Goal: Task Accomplishment & Management: Complete application form

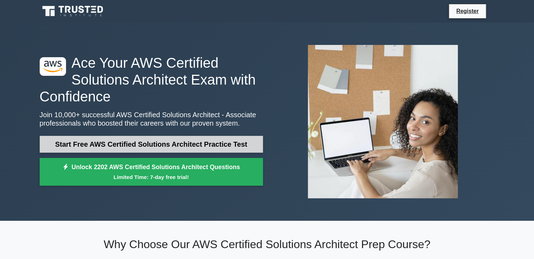
click at [177, 145] on link "Start Free AWS Certified Solutions Architect Practice Test" at bounding box center [151, 144] width 223 height 17
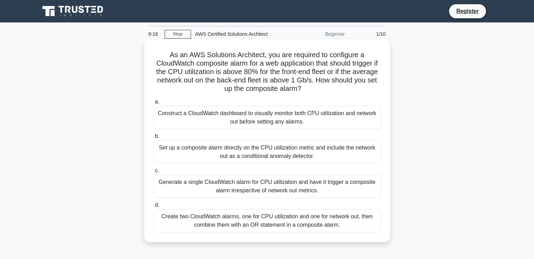
click at [244, 120] on div "Construct a CloudWatch dashboard to visually monitor both CPU utilization and n…" at bounding box center [267, 117] width 228 height 23
click at [153, 104] on input "a. Construct a CloudWatch dashboard to visually monitor both CPU utilization an…" at bounding box center [153, 102] width 0 height 5
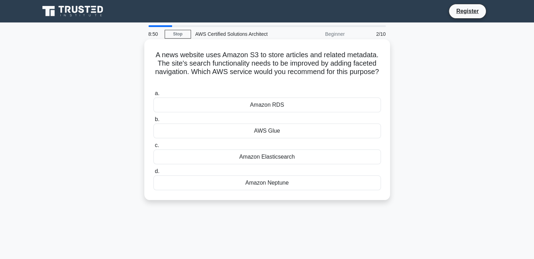
click at [267, 160] on div "Amazon Elasticsearch" at bounding box center [267, 157] width 228 height 15
click at [153, 148] on input "c. Amazon Elasticsearch" at bounding box center [153, 145] width 0 height 5
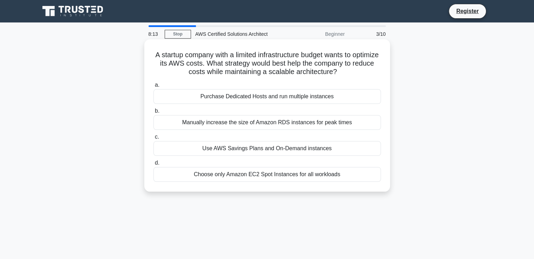
click at [264, 149] on div "Use AWS Savings Plans and On-Demand instances" at bounding box center [267, 148] width 228 height 15
click at [153, 139] on input "c. Use AWS Savings Plans and On-Demand instances" at bounding box center [153, 137] width 0 height 5
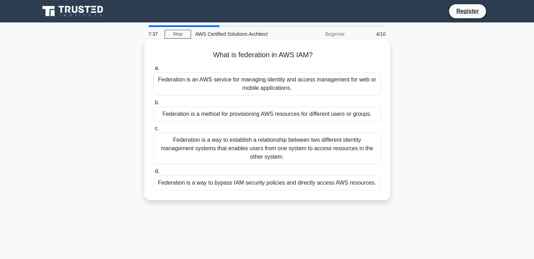
click at [280, 151] on div "Federation is a way to establish a relationship between two different identity …" at bounding box center [267, 149] width 228 height 32
click at [153, 131] on input "c. Federation is a way to establish a relationship between two different identi…" at bounding box center [153, 128] width 0 height 5
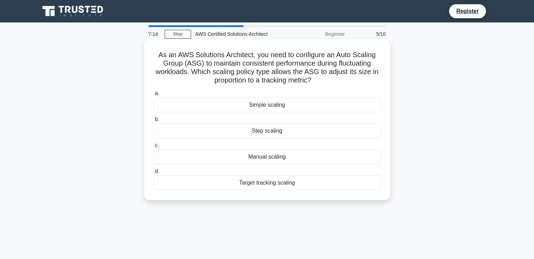
click at [279, 185] on div "Target tracking scaling" at bounding box center [267, 183] width 228 height 15
click at [153, 174] on input "d. Target tracking scaling" at bounding box center [153, 171] width 0 height 5
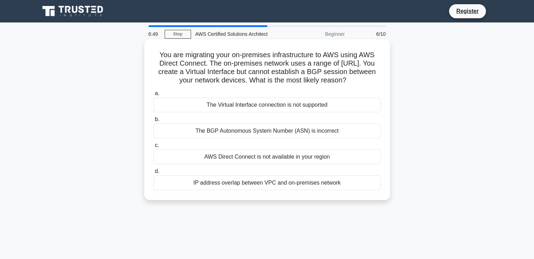
click at [301, 181] on div "IP address overlap between VPC and on-premises network" at bounding box center [267, 183] width 228 height 15
click at [153, 174] on input "d. IP address overlap between VPC and on-premises network" at bounding box center [153, 171] width 0 height 5
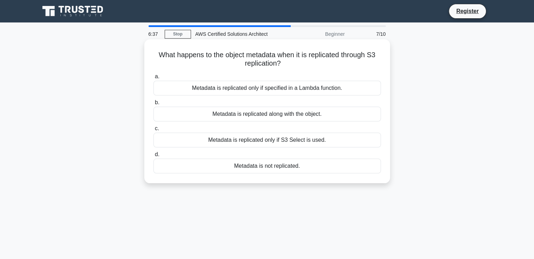
click at [281, 113] on div "Metadata is replicated along with the object." at bounding box center [267, 114] width 228 height 15
click at [153, 105] on input "b. Metadata is replicated along with the object." at bounding box center [153, 102] width 0 height 5
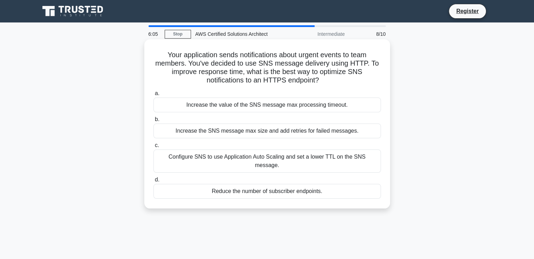
click at [260, 97] on label "a. Increase the value of the SNS message max processing timeout." at bounding box center [267, 100] width 228 height 23
click at [153, 96] on input "a. Increase the value of the SNS message max processing timeout." at bounding box center [153, 93] width 0 height 5
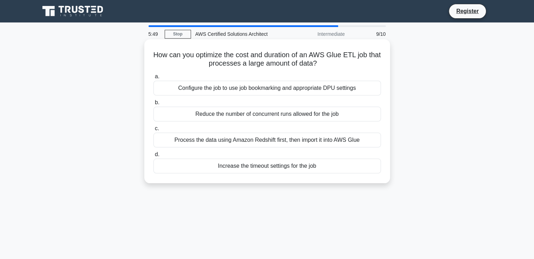
click at [254, 170] on div "Increase the timeout settings for the job" at bounding box center [267, 166] width 228 height 15
click at [153, 157] on input "d. Increase the timeout settings for the job" at bounding box center [153, 154] width 0 height 5
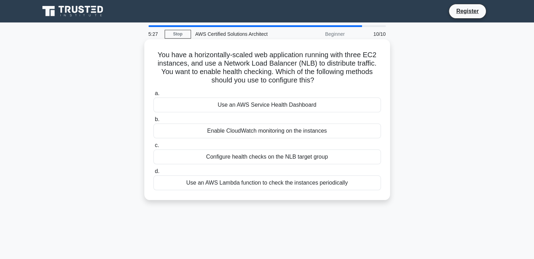
click at [254, 160] on div "Configure health checks on the NLB target group" at bounding box center [267, 157] width 228 height 15
click at [153, 148] on input "c. Configure health checks on the NLB target group" at bounding box center [153, 145] width 0 height 5
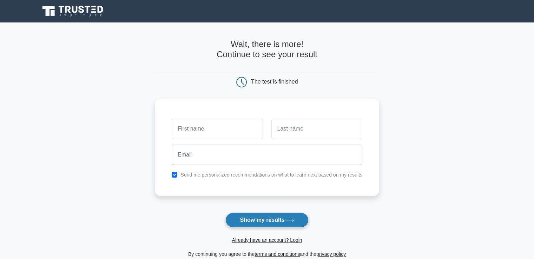
click at [277, 218] on button "Show my results" at bounding box center [266, 220] width 83 height 15
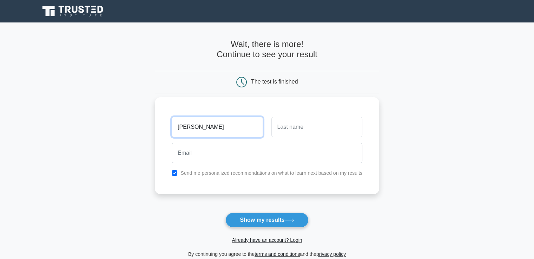
type input "suphiya"
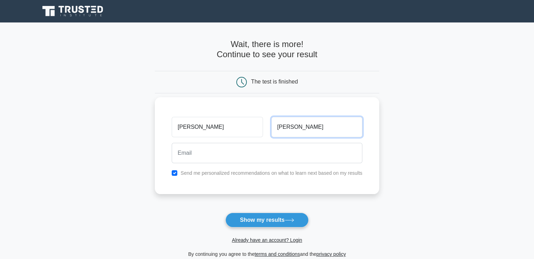
type input "inamdar"
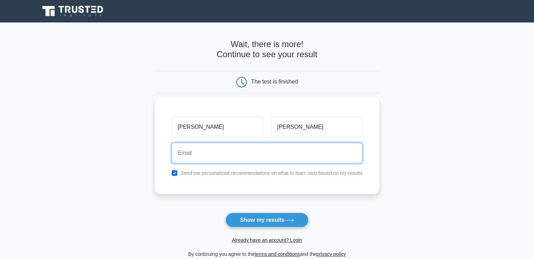
click at [226, 158] on input "email" at bounding box center [267, 153] width 191 height 20
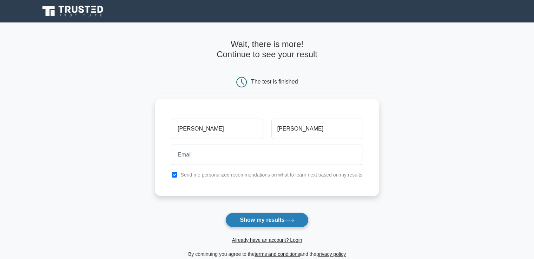
click at [306, 217] on button "Show my results" at bounding box center [266, 220] width 83 height 15
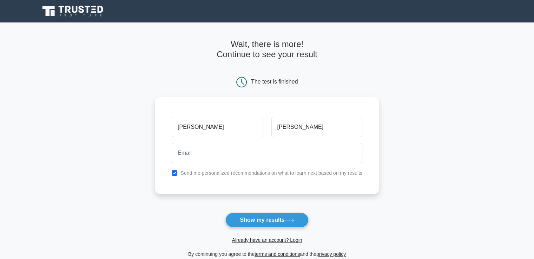
click at [176, 176] on div "Send me personalized recommendations on what to learn next based on my results" at bounding box center [267, 173] width 199 height 8
click at [175, 172] on input "checkbox" at bounding box center [175, 173] width 6 height 6
checkbox input "false"
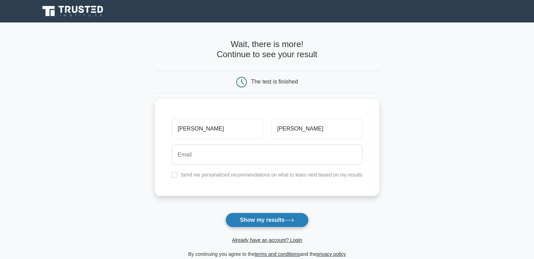
click at [270, 219] on button "Show my results" at bounding box center [266, 220] width 83 height 15
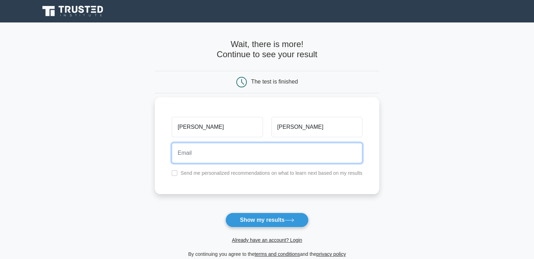
click at [211, 156] on input "email" at bounding box center [267, 153] width 191 height 20
type input "suphiyainamdar44@gmail.com"
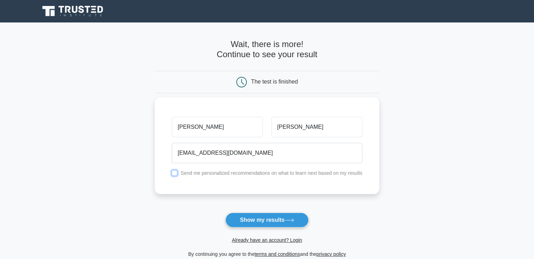
click at [177, 175] on input "checkbox" at bounding box center [175, 173] width 6 height 6
checkbox input "true"
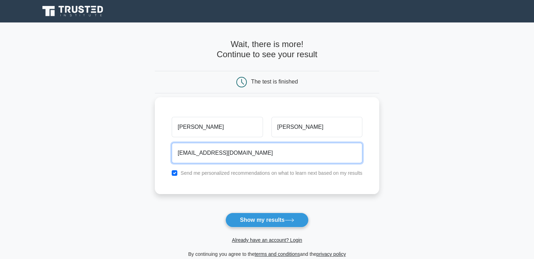
click at [267, 154] on input "suphiyainamdar44@gmail.com" at bounding box center [267, 153] width 191 height 20
type input "s"
type input "suphiyainamdar22@gmail.com"
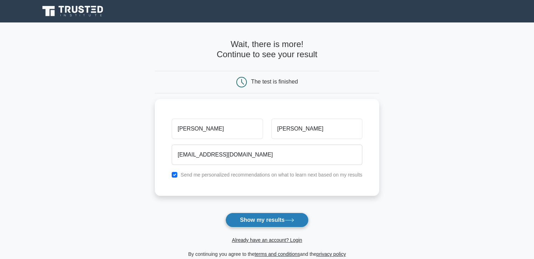
click at [257, 224] on button "Show my results" at bounding box center [266, 220] width 83 height 15
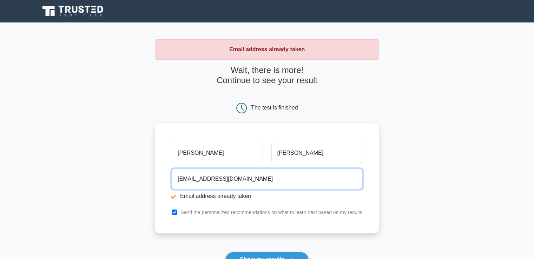
click at [271, 180] on input "suphiyainamdar22@gmail.com" at bounding box center [267, 179] width 191 height 20
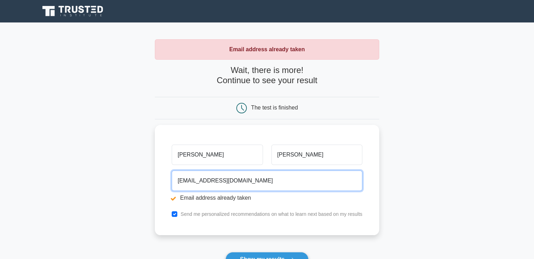
drag, startPoint x: 271, startPoint y: 180, endPoint x: 130, endPoint y: 177, distance: 140.8
click at [130, 177] on main "Email address already taken Wait, there is more! Continue to see your result Th…" at bounding box center [267, 168] width 534 height 292
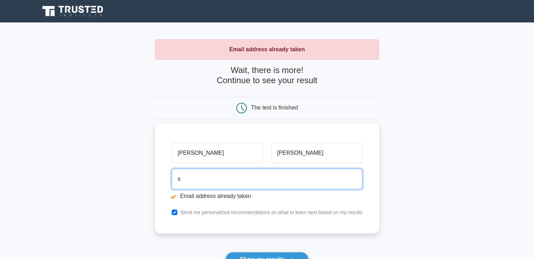
type input "[EMAIL_ADDRESS][DOMAIN_NAME]"
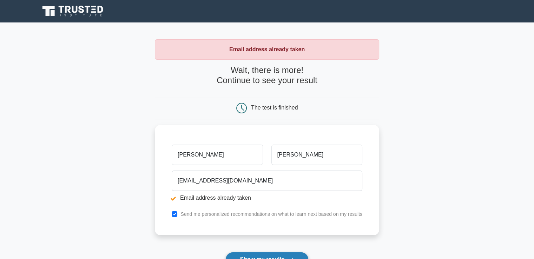
click at [261, 255] on button "Show my results" at bounding box center [266, 259] width 83 height 15
click at [261, 255] on form "Wait, there is more! Continue to see your result The test is finished suphiya" at bounding box center [267, 181] width 224 height 232
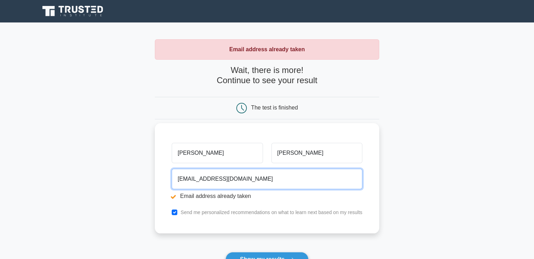
drag, startPoint x: 257, startPoint y: 180, endPoint x: 181, endPoint y: 178, distance: 75.6
click at [181, 178] on input "[EMAIL_ADDRESS][DOMAIN_NAME]" at bounding box center [267, 179] width 191 height 20
type input "s"
type input "d"
